Goal: Check status: Check status

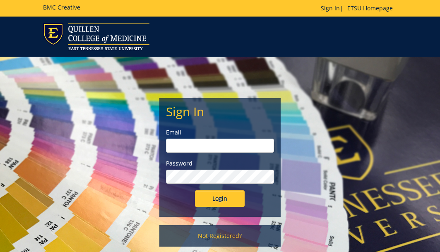
click at [223, 144] on input "email" at bounding box center [220, 146] width 108 height 14
type input "cottenr@etsu.edu"
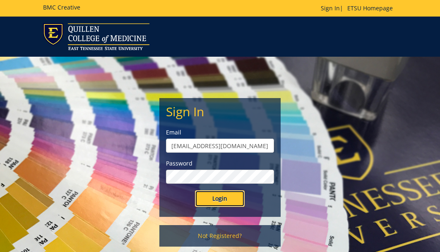
click at [221, 199] on input "Login" at bounding box center [220, 198] width 50 height 17
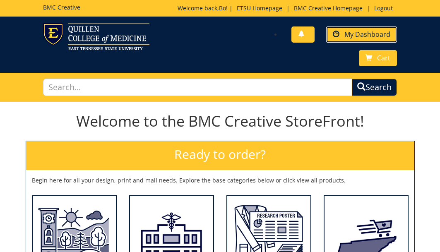
click at [329, 37] on link "My Dashboard" at bounding box center [361, 34] width 71 height 16
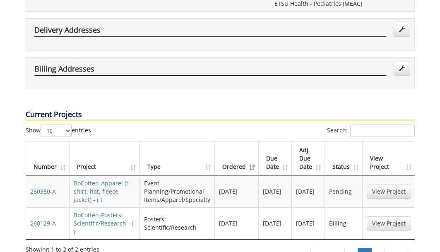
scroll to position [233, 0]
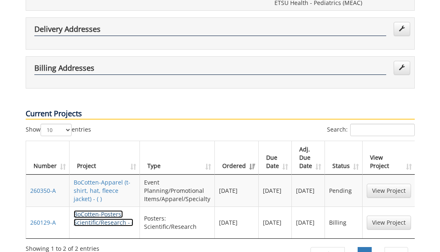
click at [105, 210] on link "BoCotten-Posters: Scientific/Research - ( )" at bounding box center [104, 222] width 60 height 24
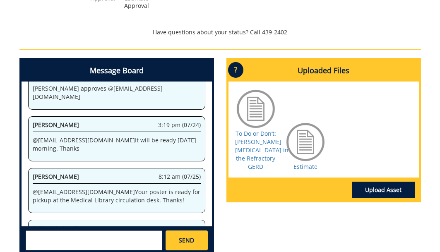
scroll to position [431, 0]
